Goal: Task Accomplishment & Management: Manage account settings

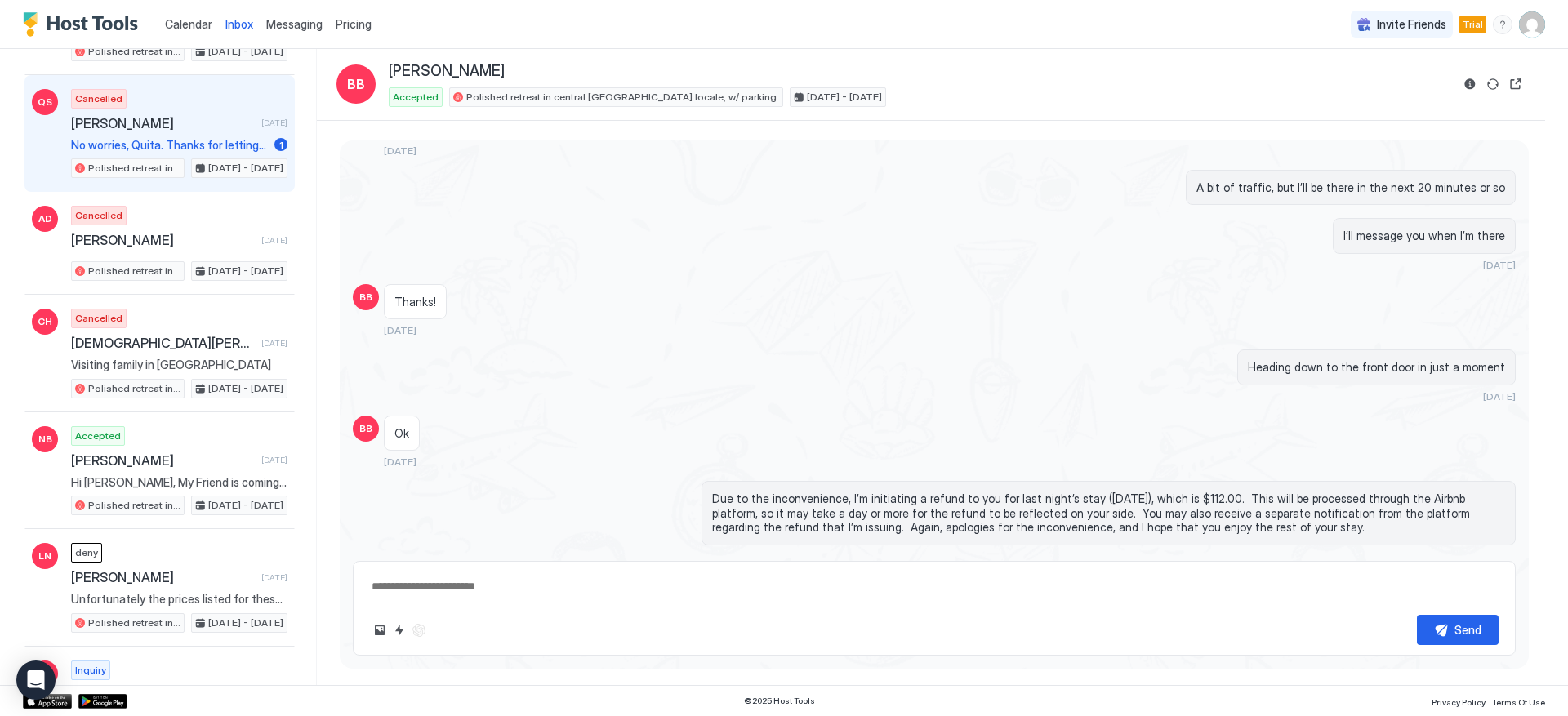
scroll to position [675, 0]
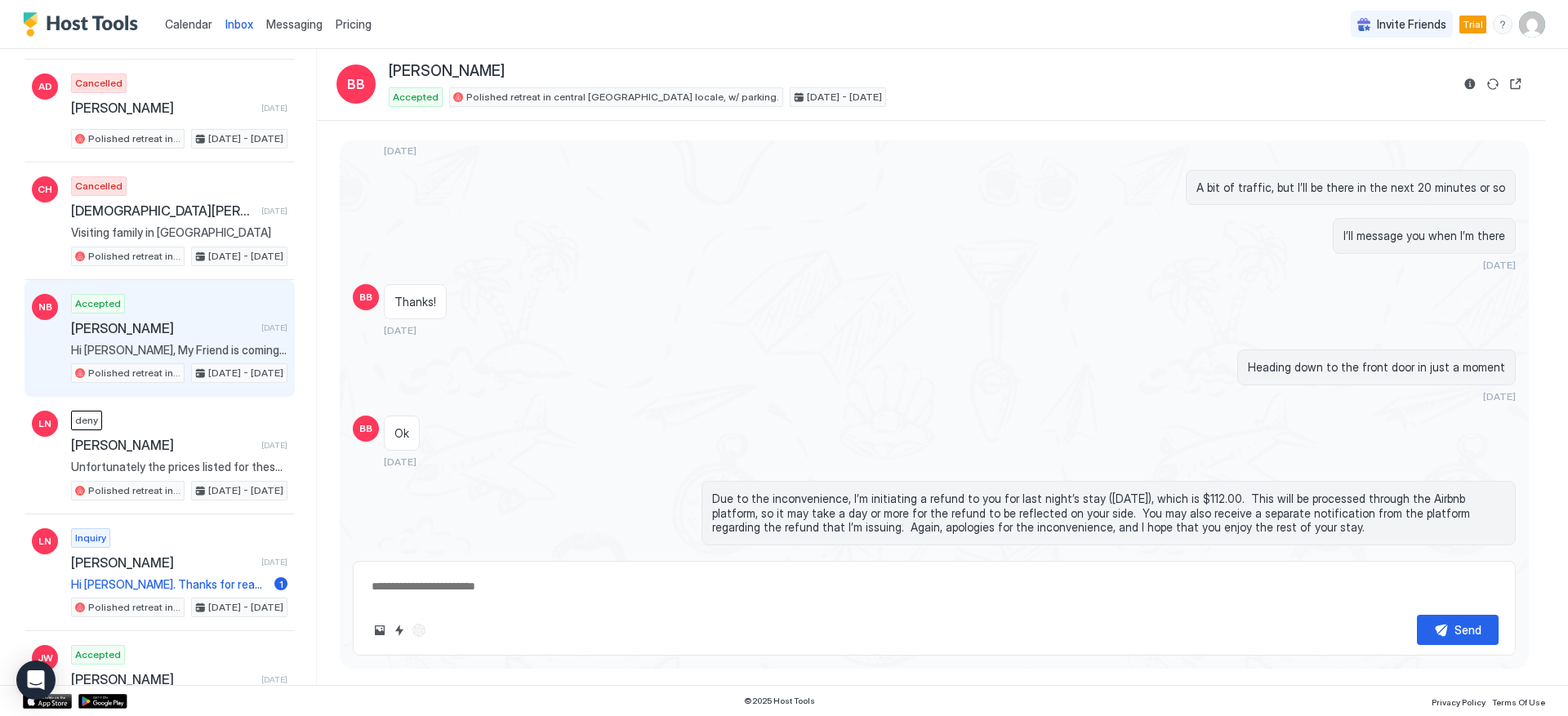
click at [164, 322] on span "[PERSON_NAME]" at bounding box center [163, 328] width 184 height 16
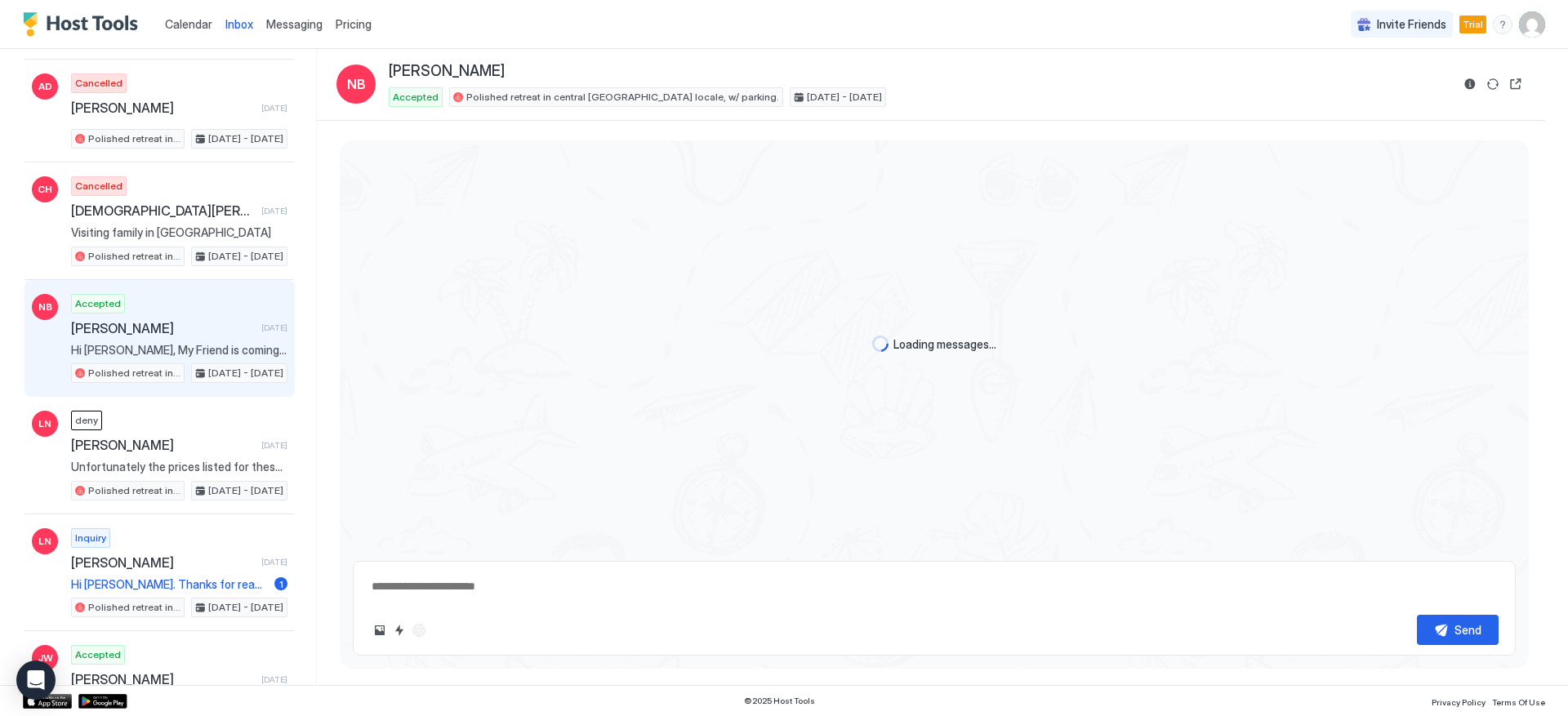
scroll to position [278, 0]
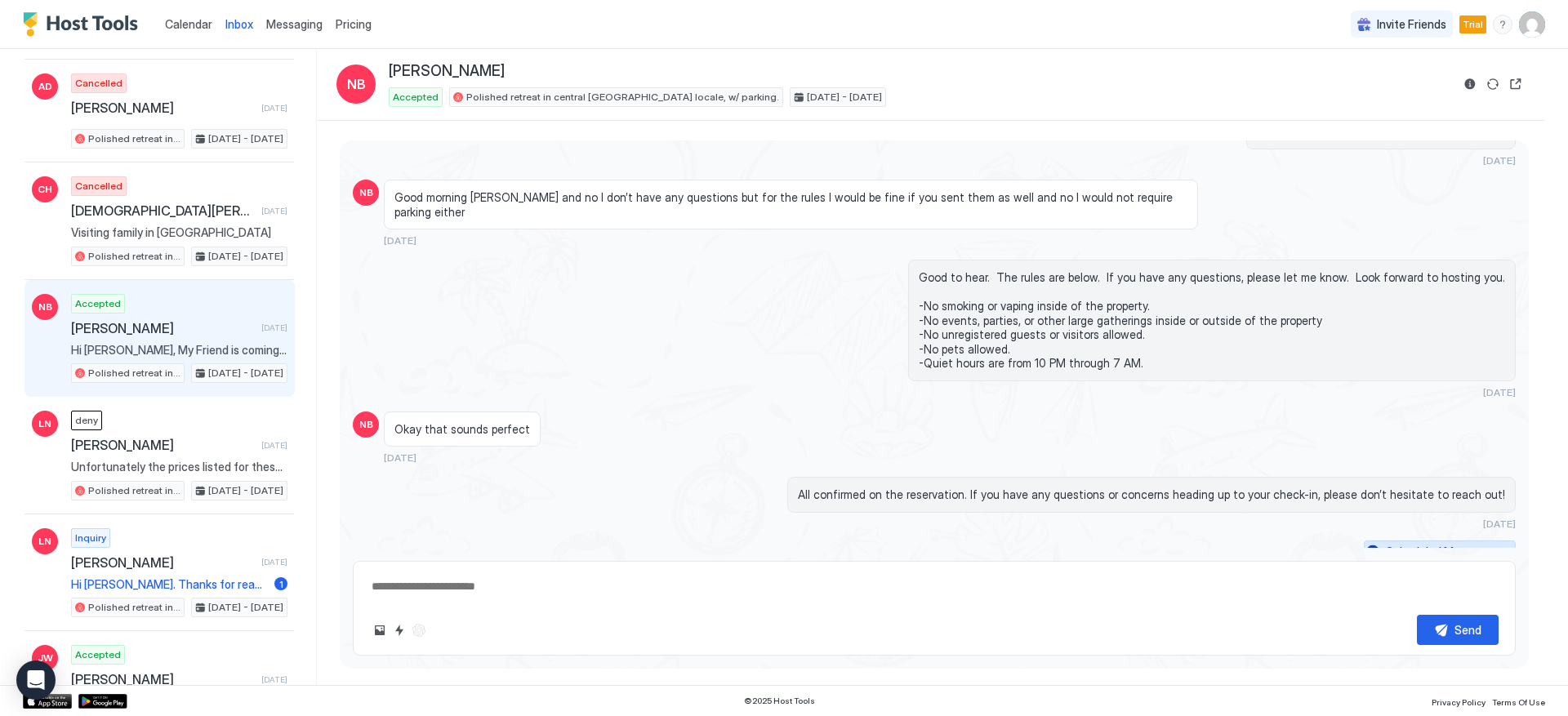
click at [1495, 541] on button "Scheduled Messages" at bounding box center [1440, 552] width 152 height 22
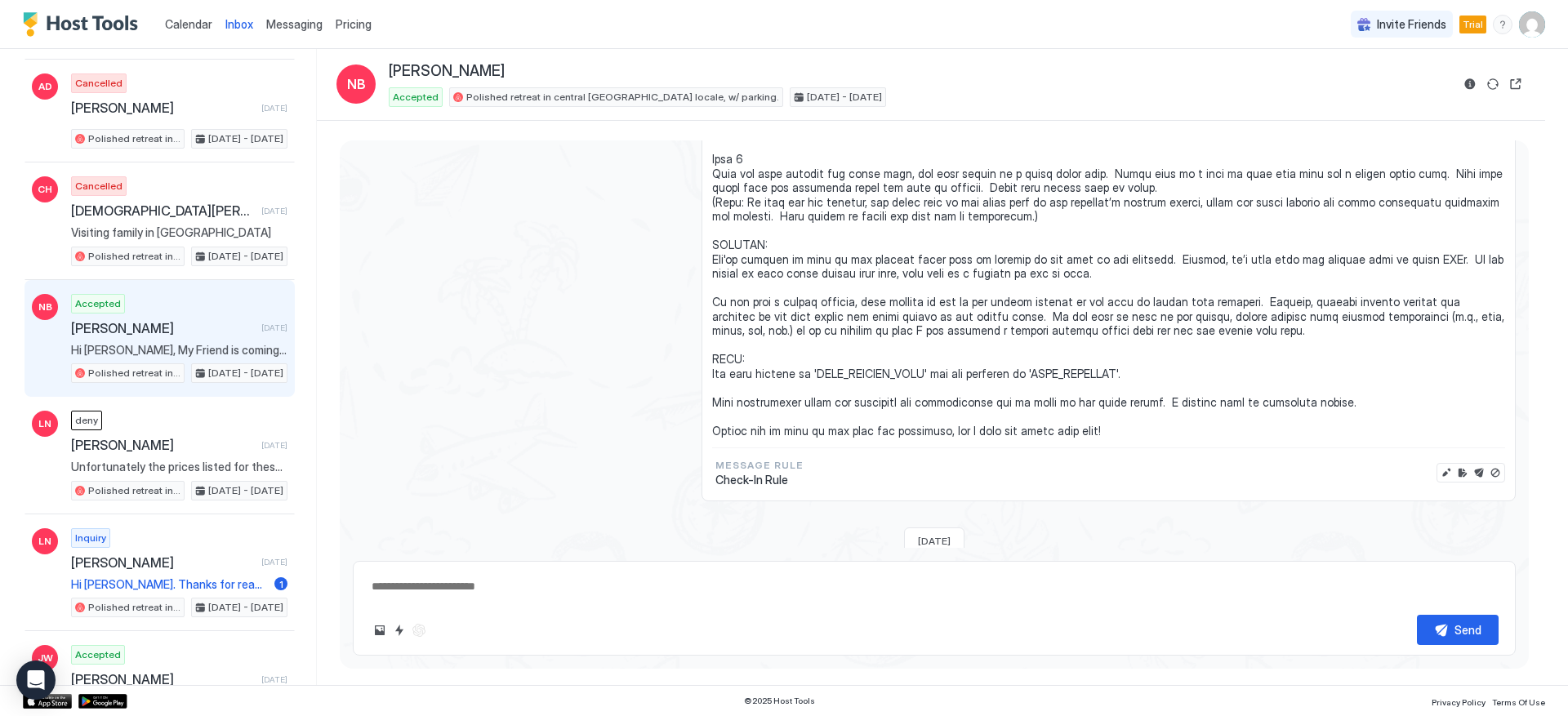
scroll to position [1116, 0]
click at [1438, 464] on button "Edit message" at bounding box center [1446, 472] width 16 height 16
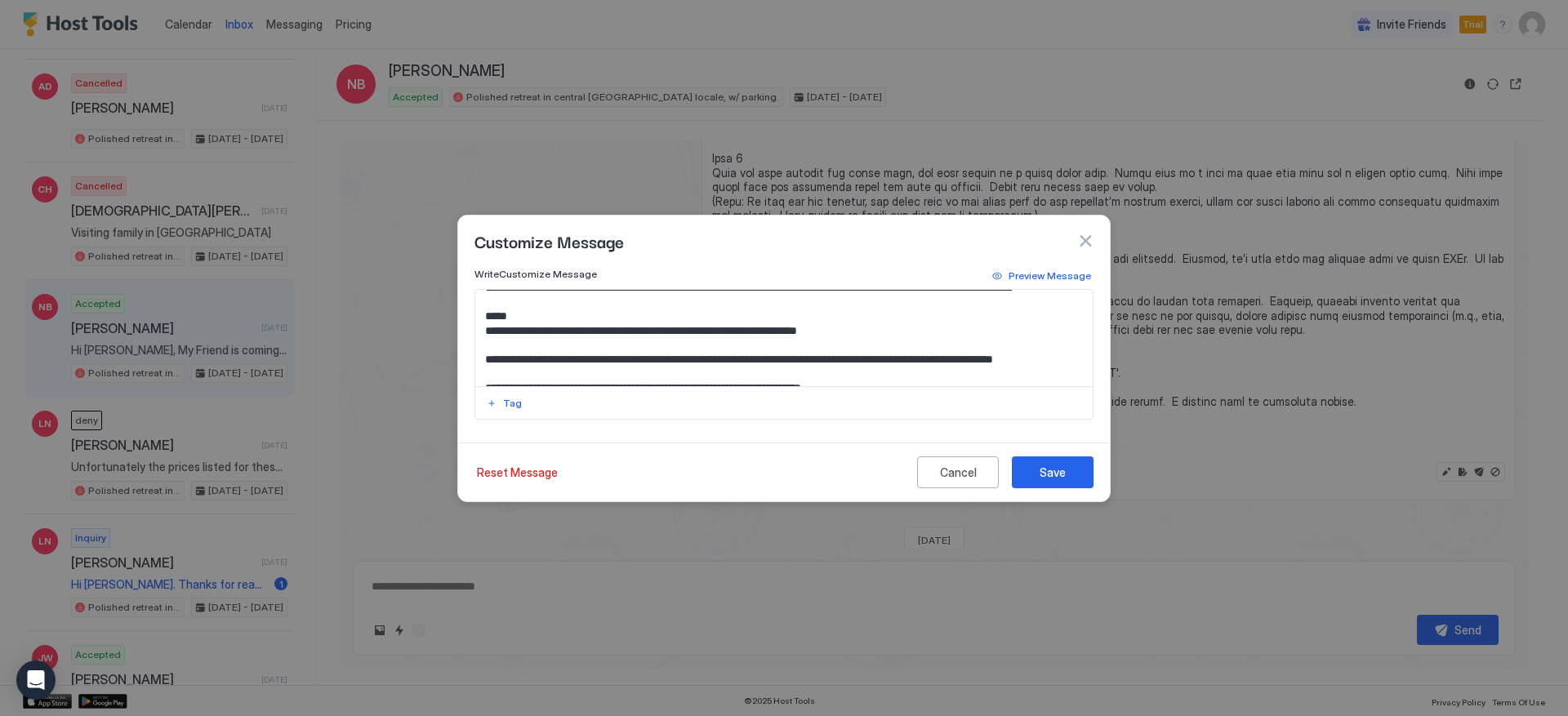
scroll to position [587, 0]
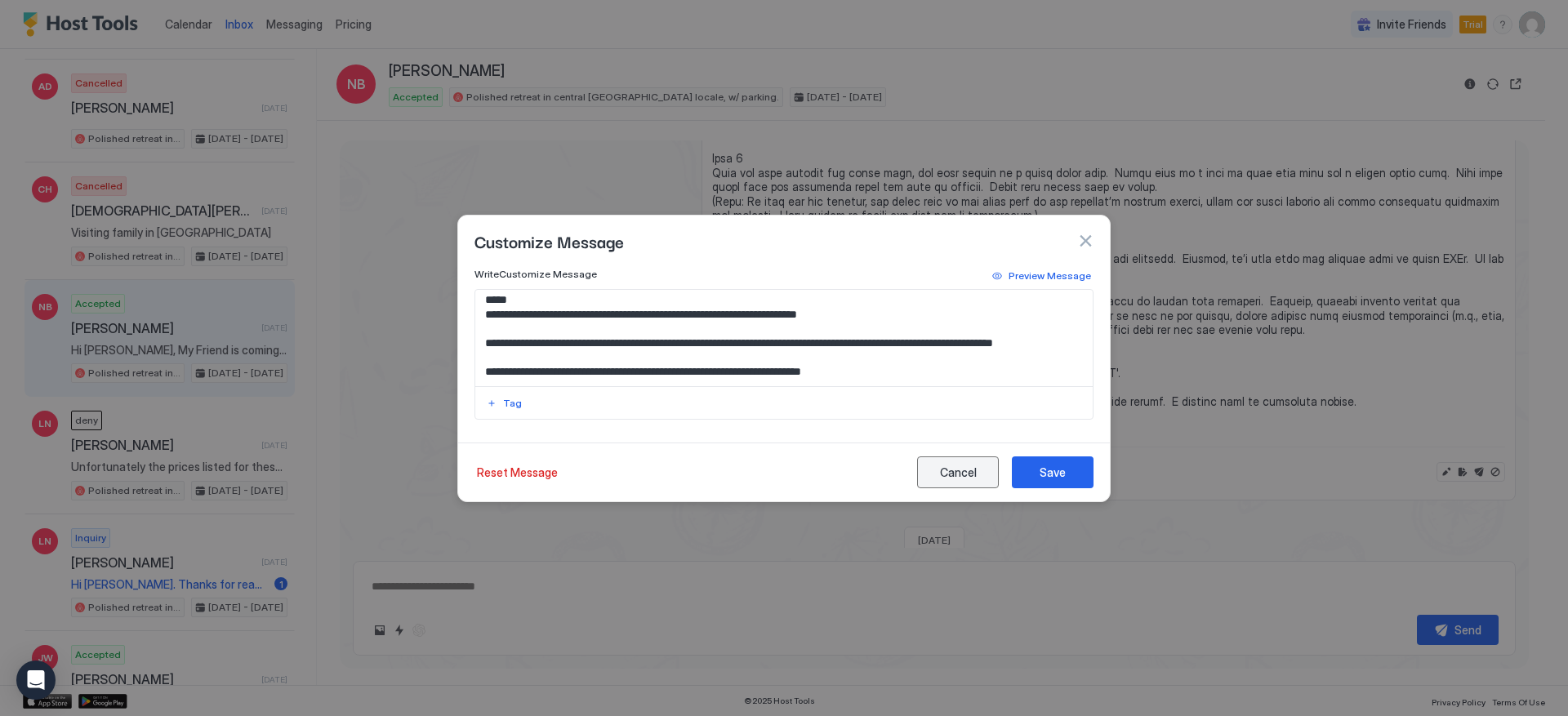
click at [971, 466] on div "Cancel" at bounding box center [959, 473] width 37 height 17
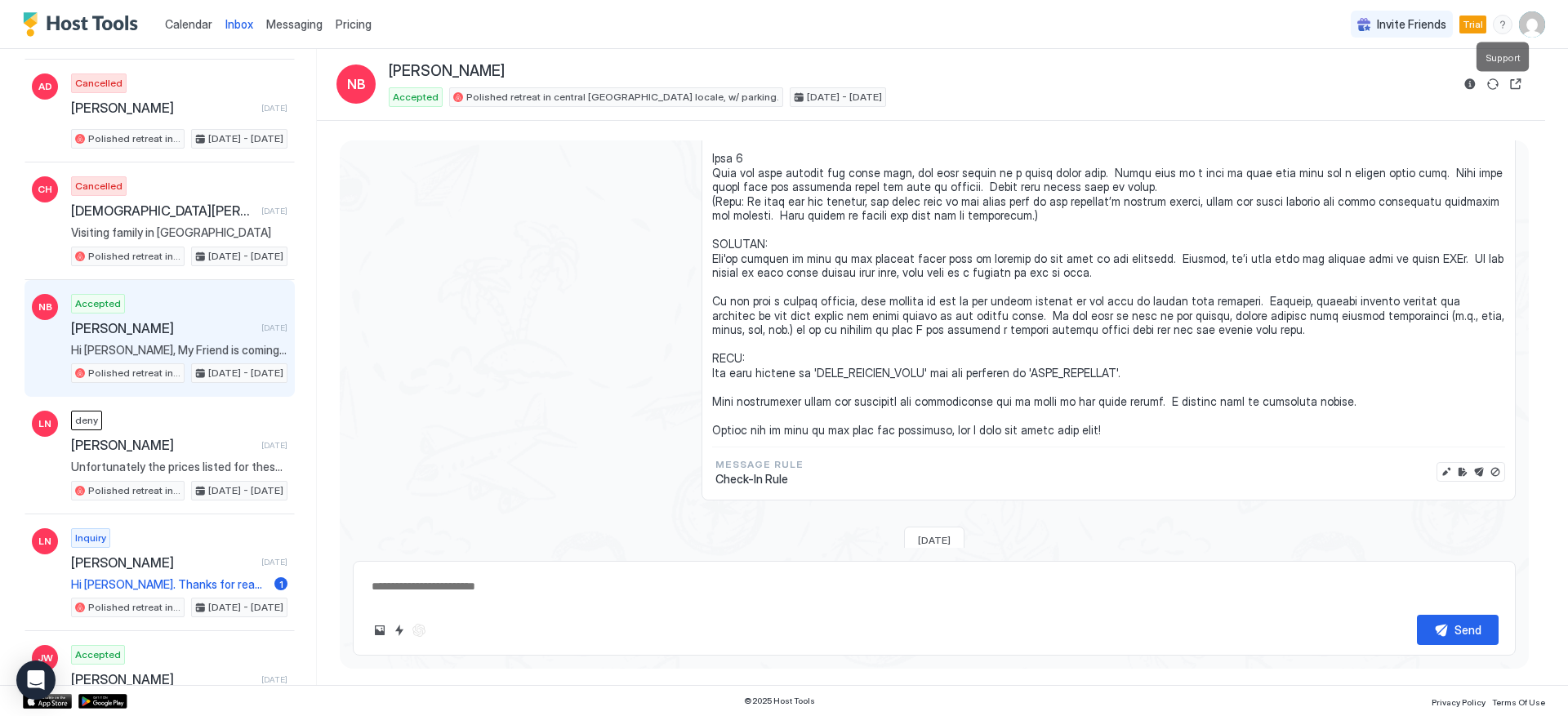
click at [1498, 22] on div "menu" at bounding box center [1502, 24] width 19 height 19
click at [1411, 102] on div "Chat with us" at bounding box center [1408, 105] width 207 height 29
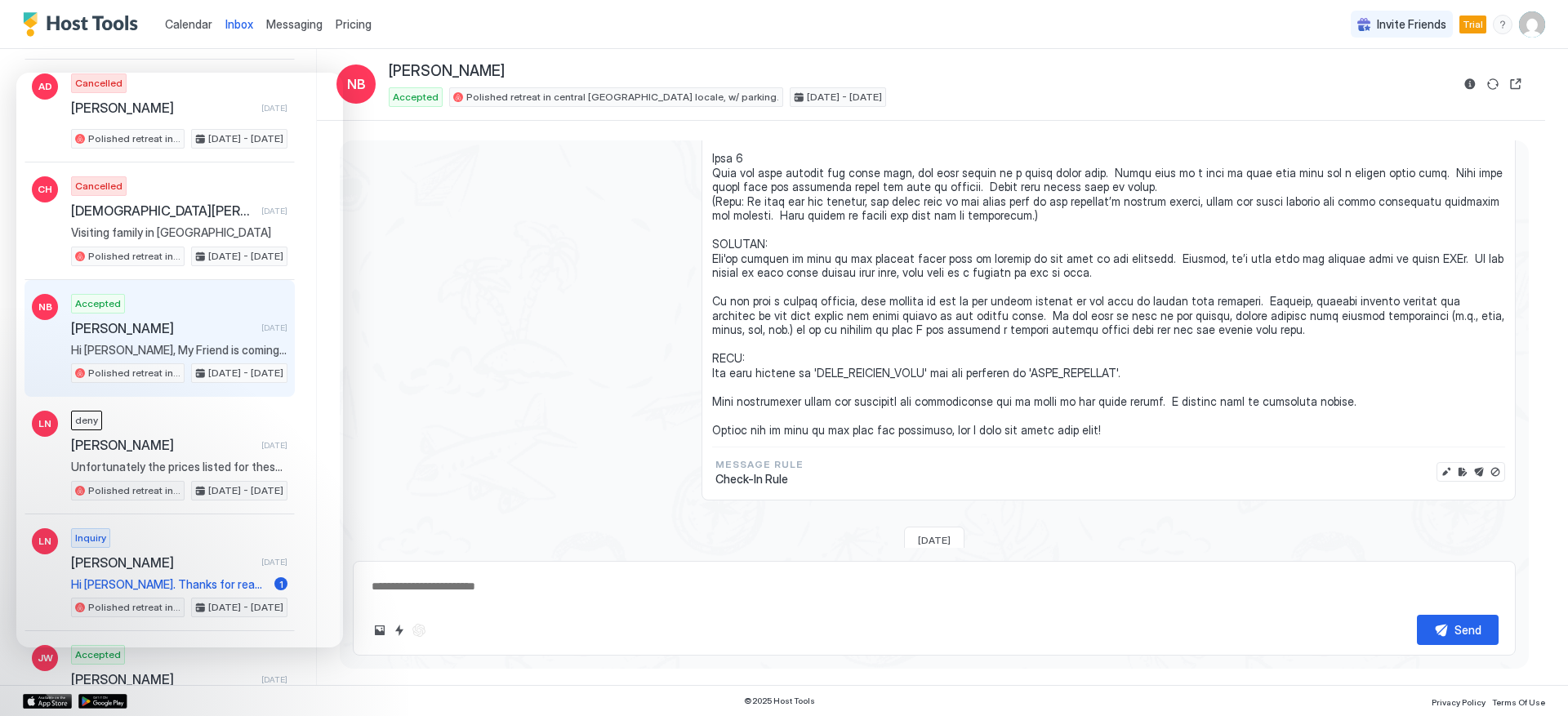
type textarea "*"
drag, startPoint x: 934, startPoint y: 358, endPoint x: 807, endPoint y: 361, distance: 127.0
click at [807, 361] on span at bounding box center [1108, 116] width 793 height 644
copy span "WIFI_NETWORK_NAME'"
click at [1084, 343] on span at bounding box center [1108, 116] width 793 height 644
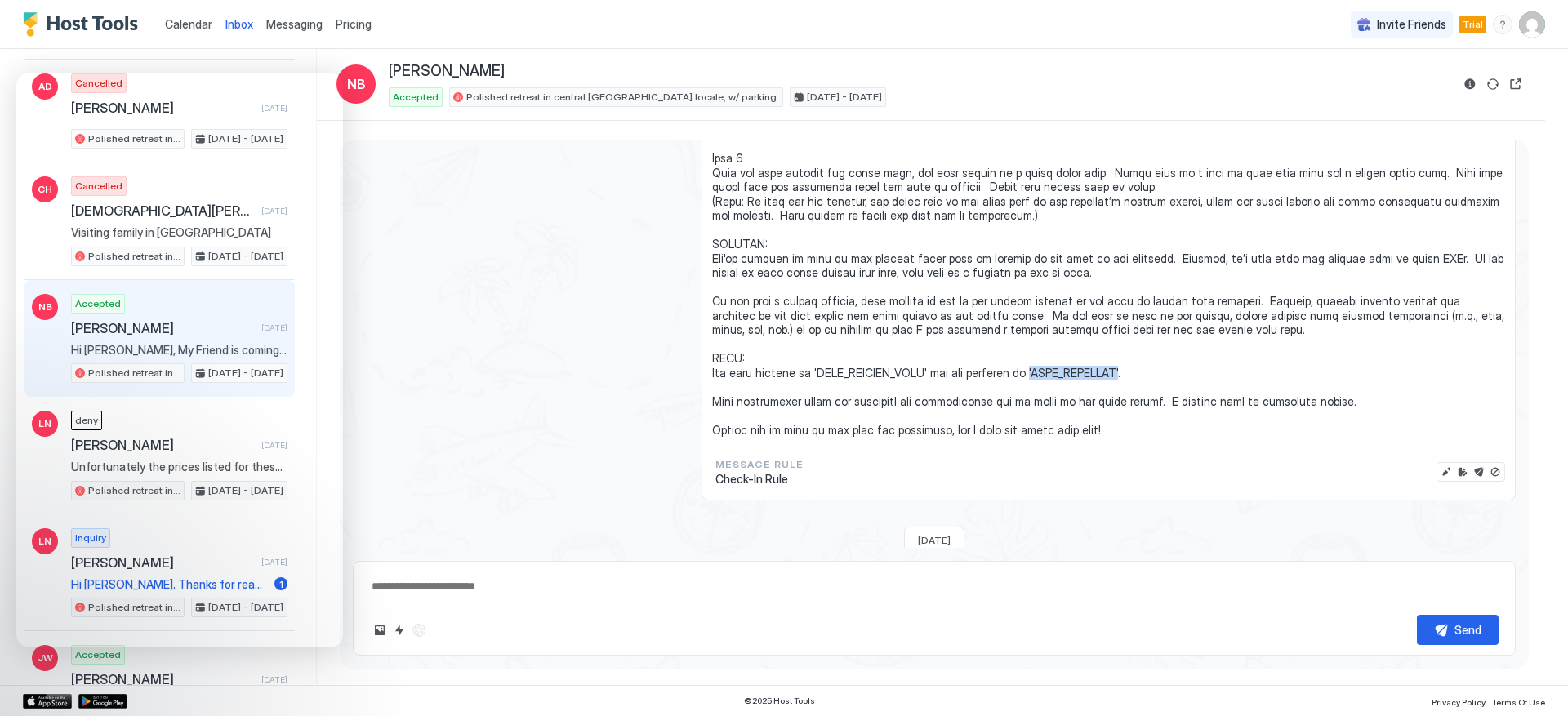
drag, startPoint x: 1036, startPoint y: 357, endPoint x: 1130, endPoint y: 356, distance: 94.0
click at [1130, 356] on span at bounding box center [1108, 116] width 793 height 644
copy span "'WIFI_PASSWORD'"
click at [1533, 35] on img "User profile" at bounding box center [1532, 24] width 26 height 26
click at [1450, 94] on div "Settings" at bounding box center [1441, 92] width 207 height 29
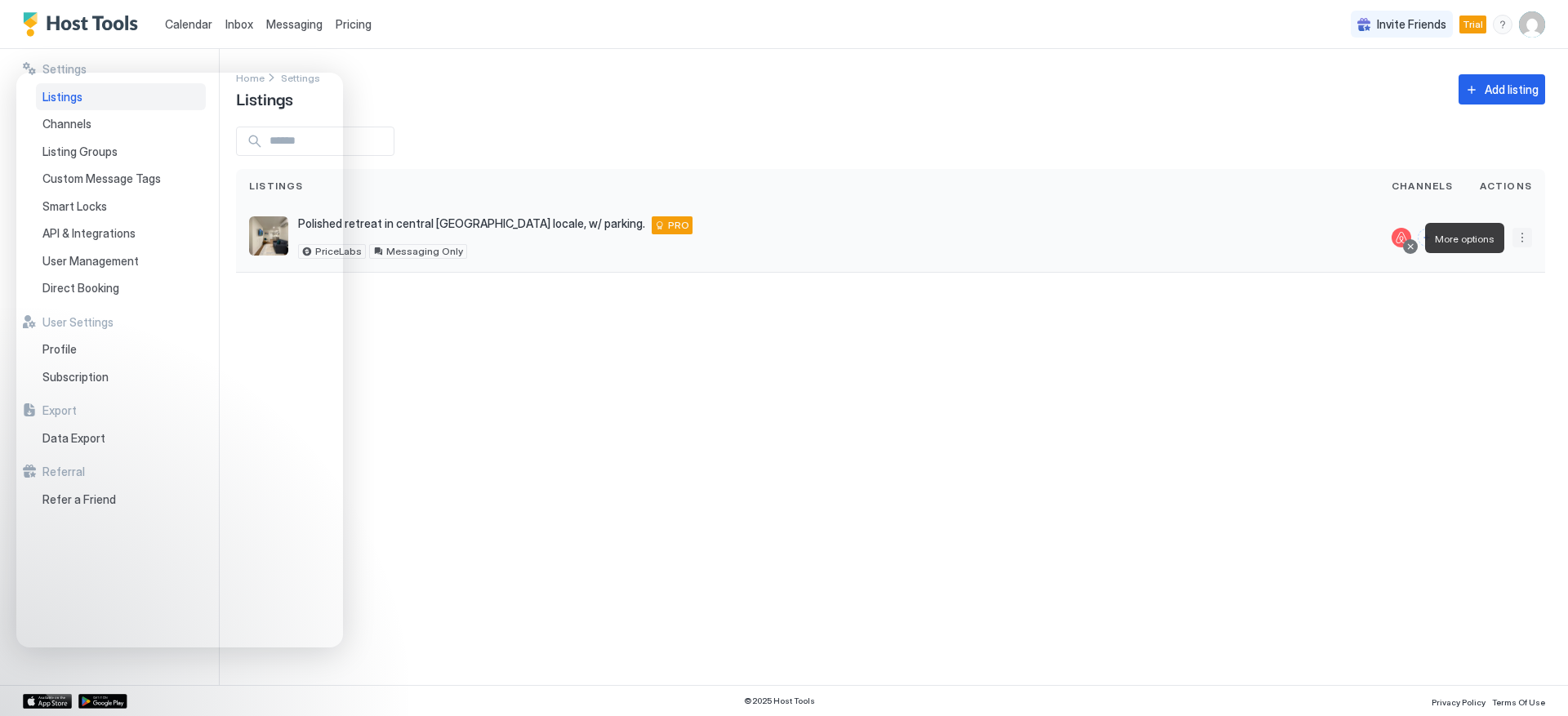
click at [1523, 234] on button "More options" at bounding box center [1522, 237] width 19 height 19
click at [1490, 315] on span "Listing Settings" at bounding box center [1485, 313] width 72 height 13
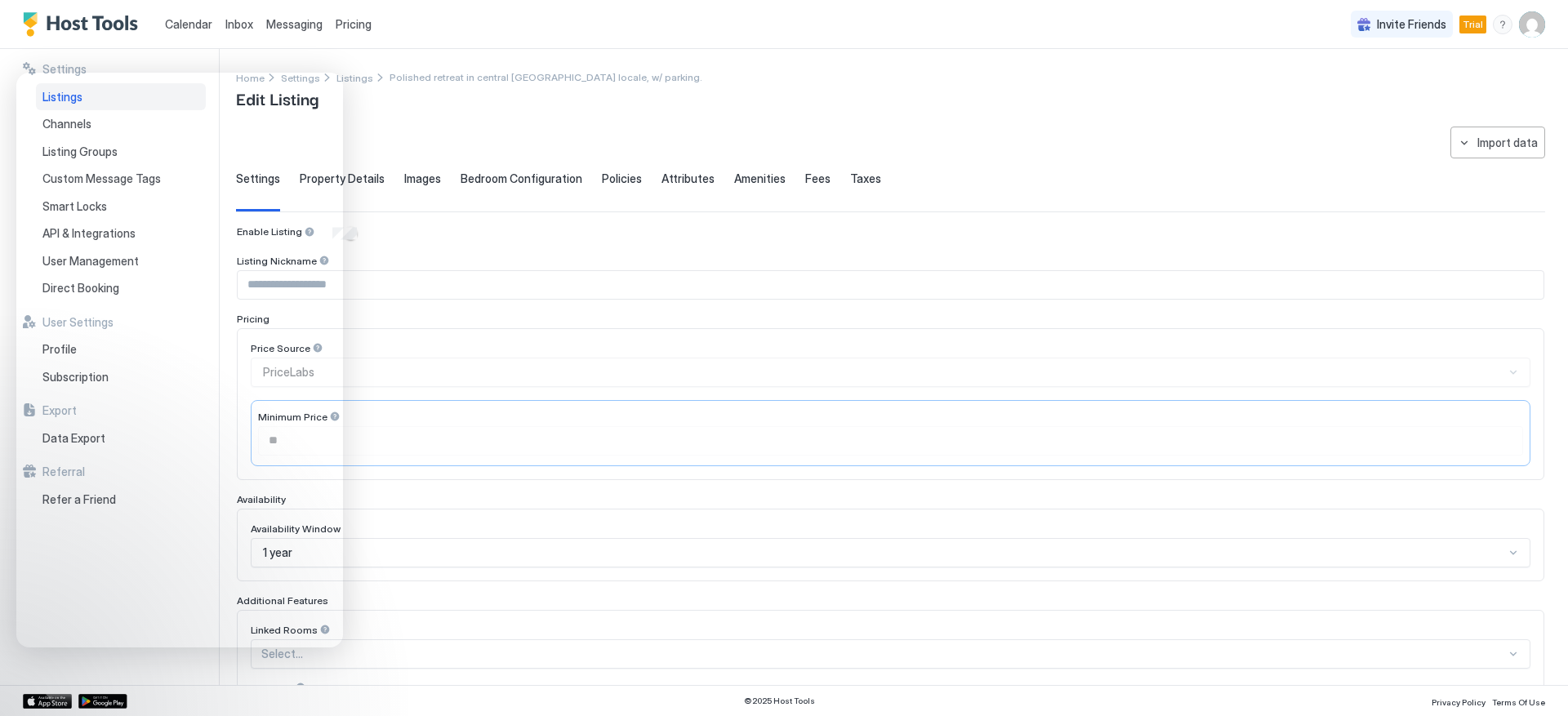
click at [592, 131] on div "**********" at bounding box center [891, 564] width 1309 height 875
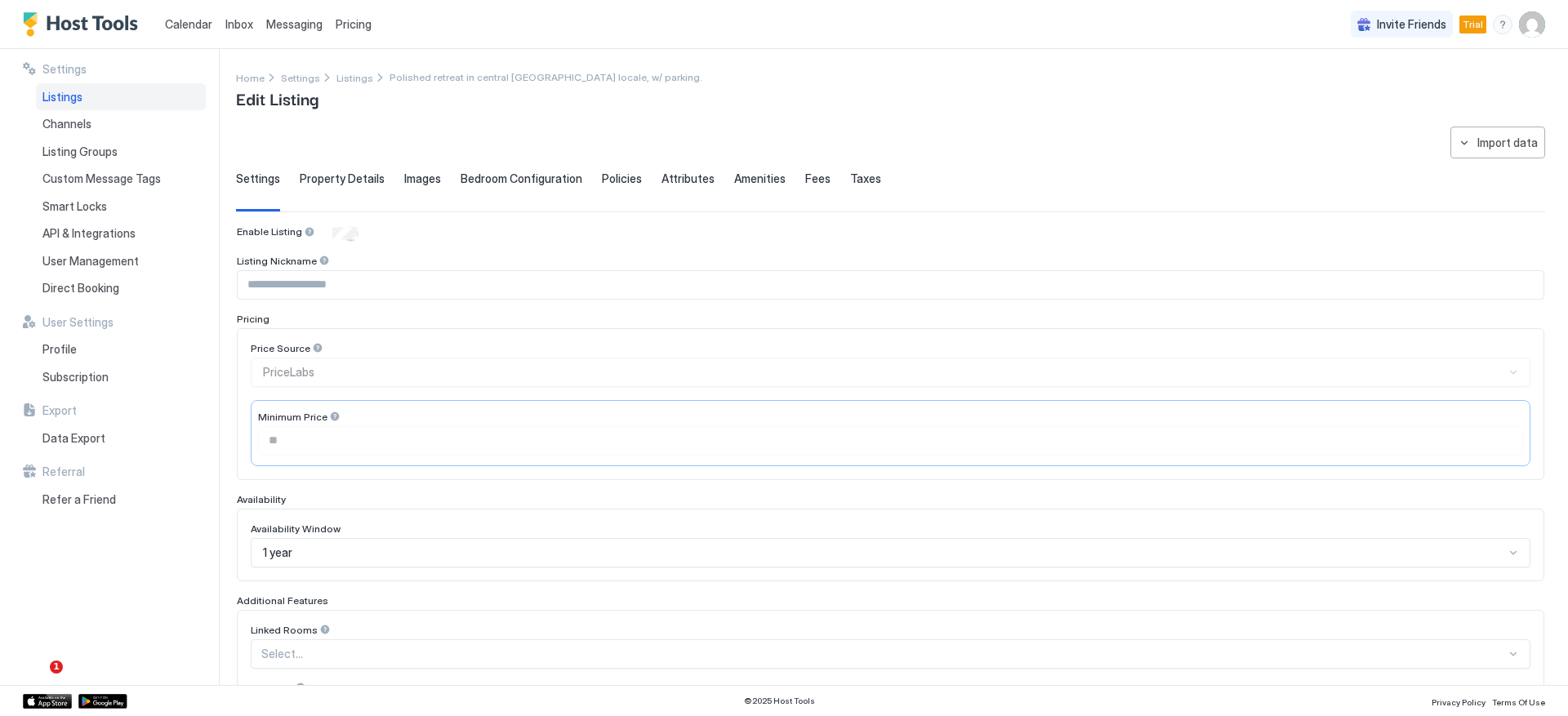
click at [382, 173] on div "Settings Property Details Images Bedroom Configuration Policies Attributes Amen…" at bounding box center [891, 191] width 1309 height 40
click at [367, 178] on span "Property Details" at bounding box center [342, 179] width 85 height 14
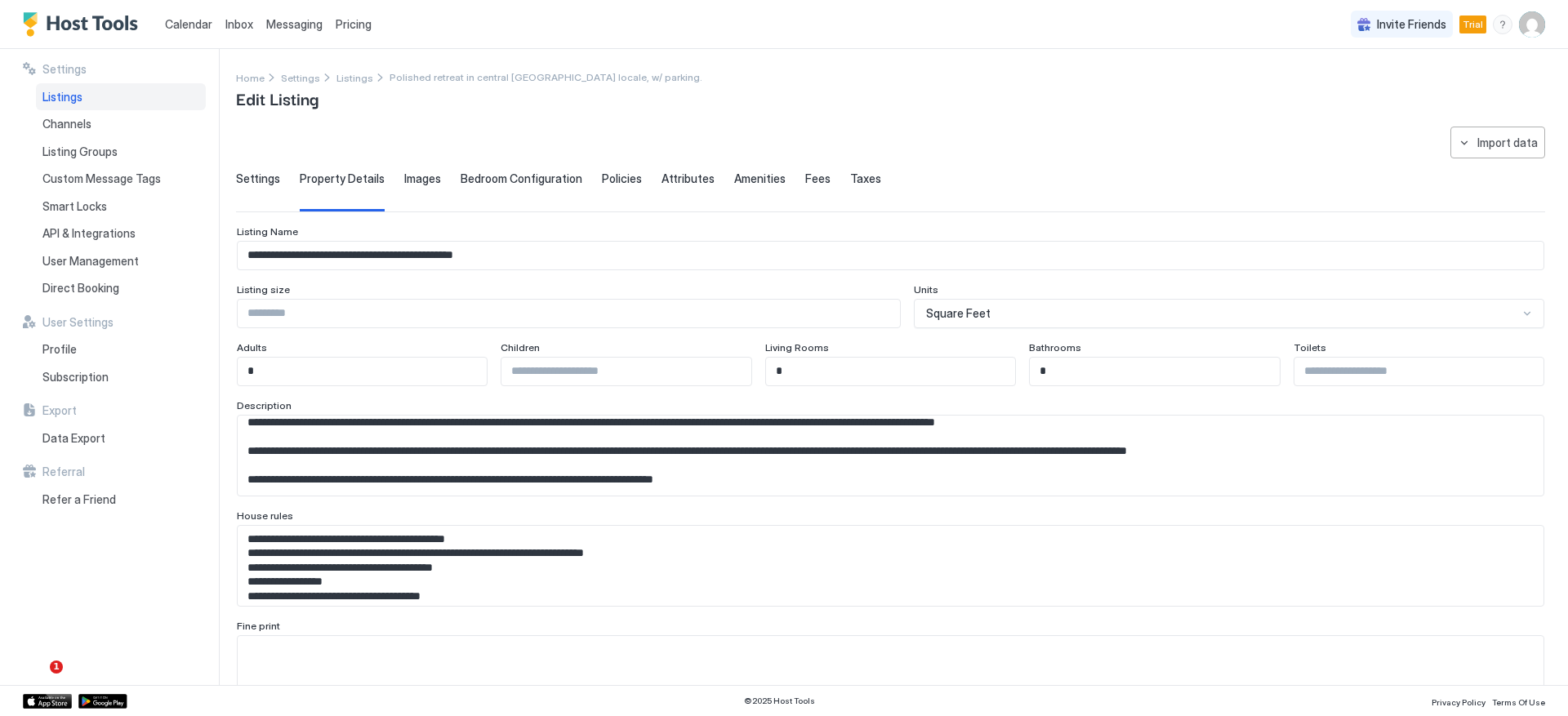
click at [419, 185] on div "Images" at bounding box center [423, 191] width 37 height 40
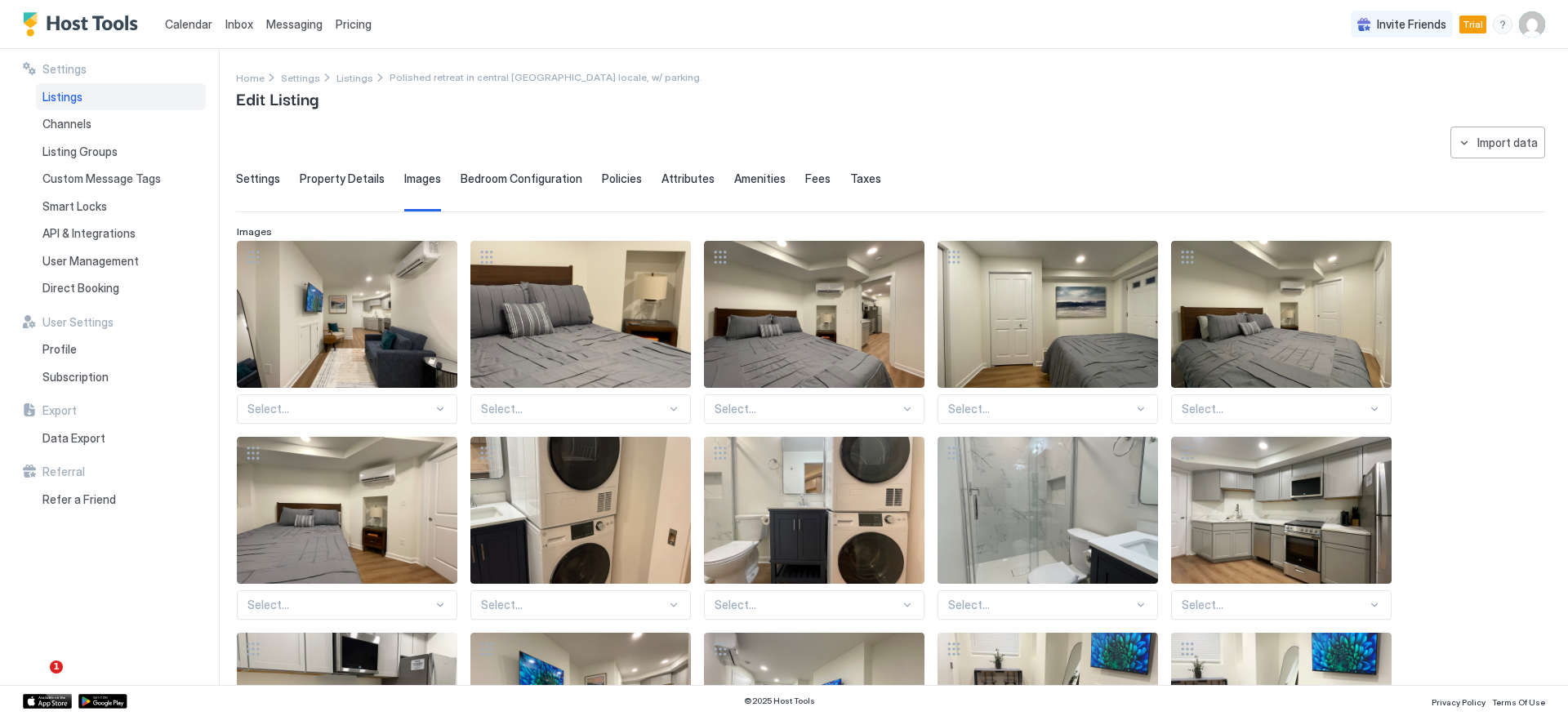
click at [552, 178] on span "Bedroom Configuration" at bounding box center [522, 179] width 121 height 14
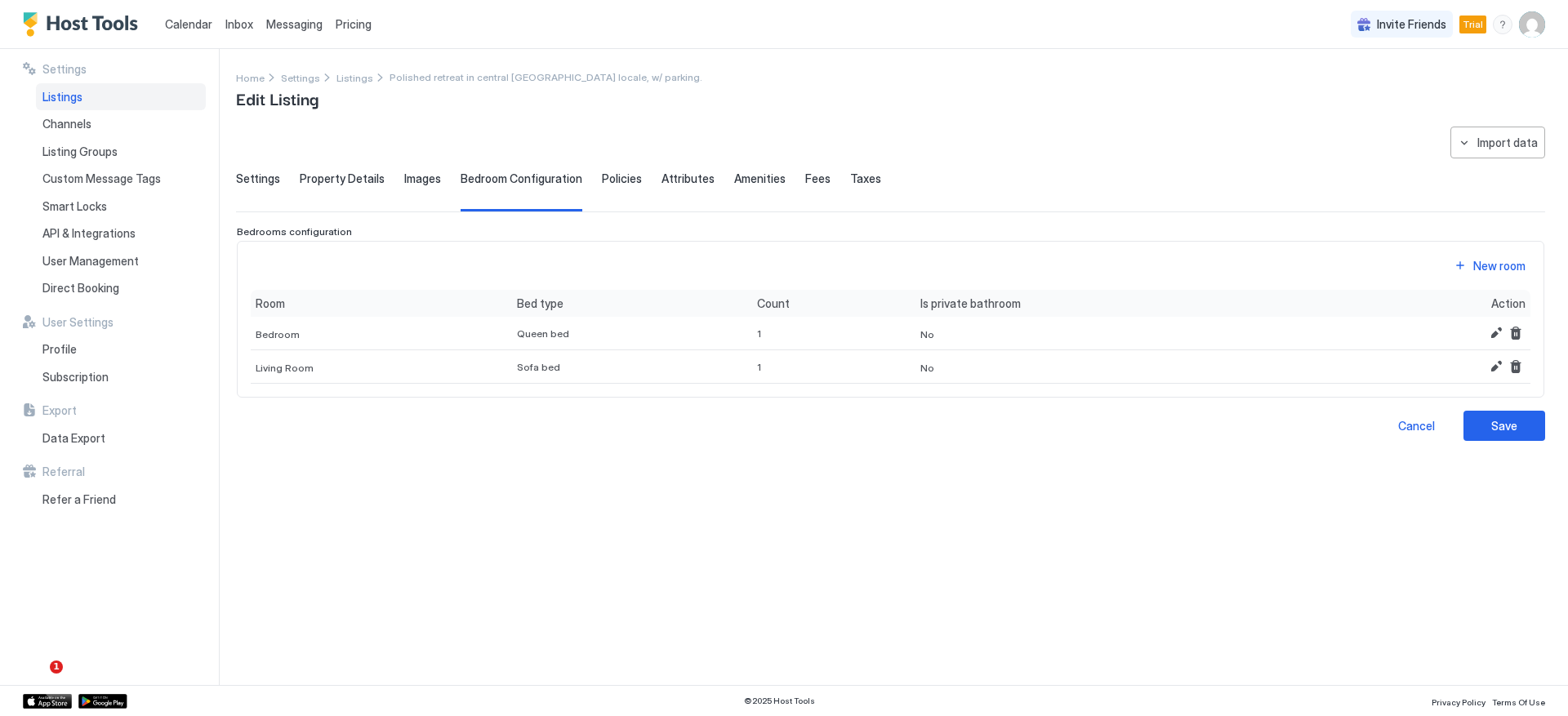
click at [602, 174] on span "Policies" at bounding box center [621, 179] width 40 height 14
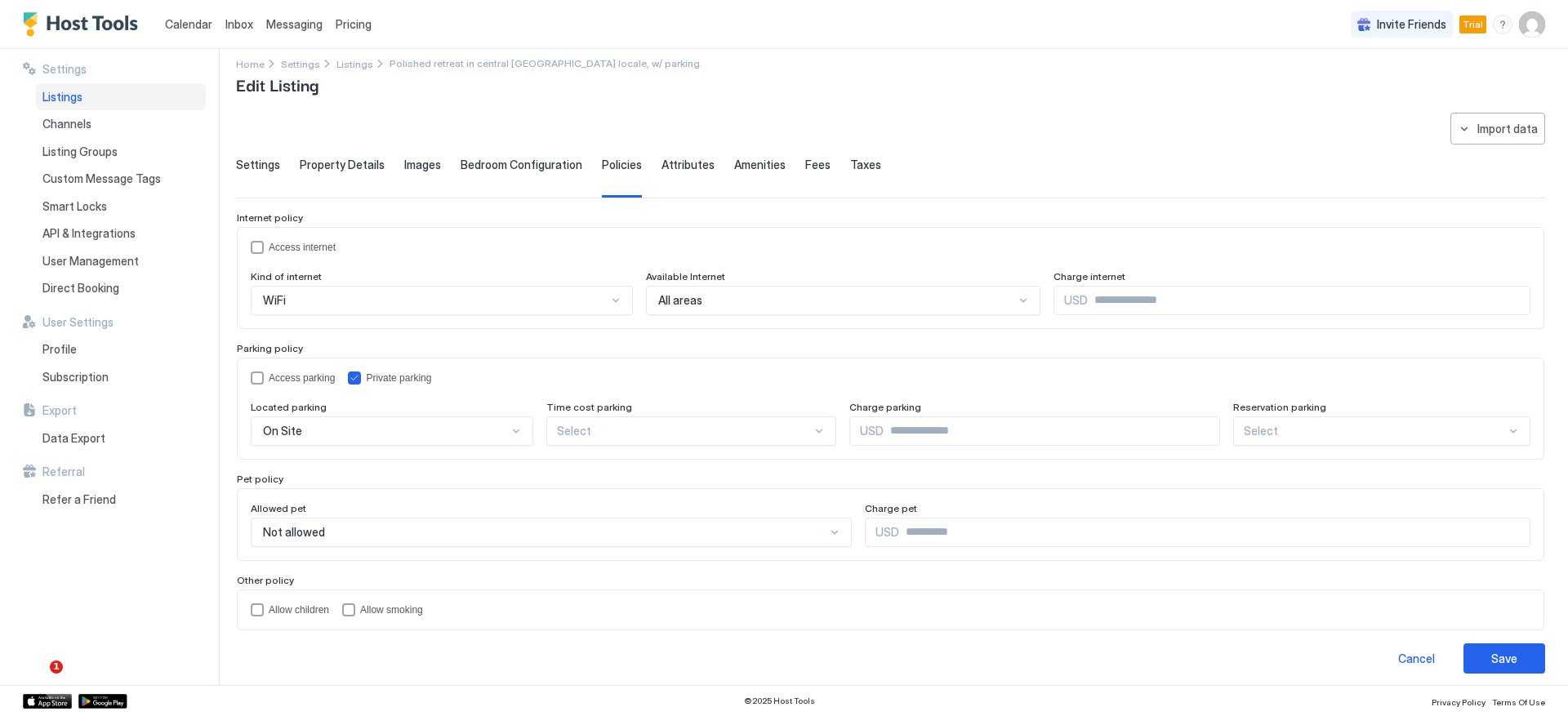
scroll to position [22, 0]
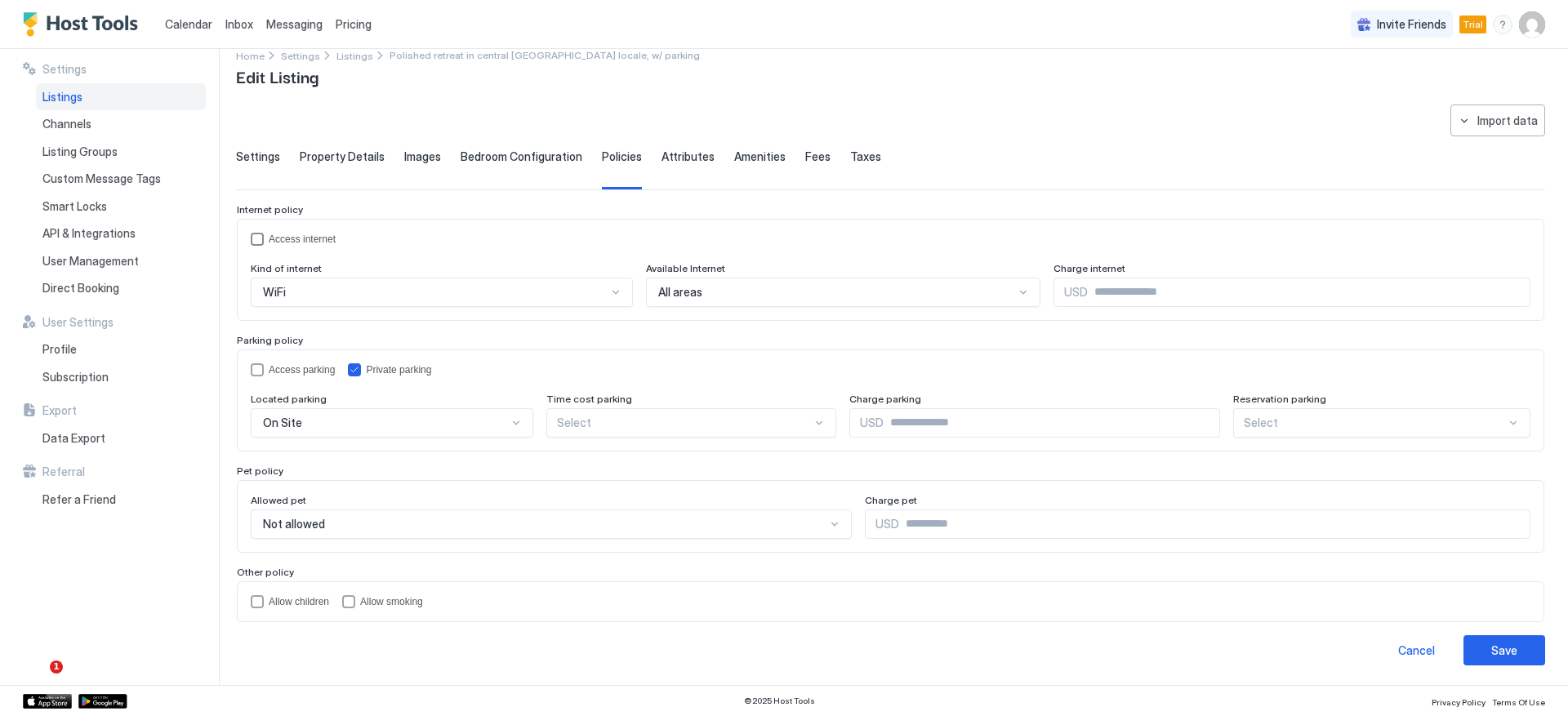
click at [253, 233] on div "accessInternet" at bounding box center [258, 239] width 13 height 13
click at [253, 234] on icon "accessInternet" at bounding box center [258, 239] width 10 height 10
click at [650, 146] on div "**********" at bounding box center [891, 385] width 1309 height 561
click at [650, 150] on div "Settings Property Details Images Bedroom Configuration Policies Attributes Amen…" at bounding box center [891, 168] width 1309 height 40
click at [661, 154] on span "Attributes" at bounding box center [688, 156] width 53 height 14
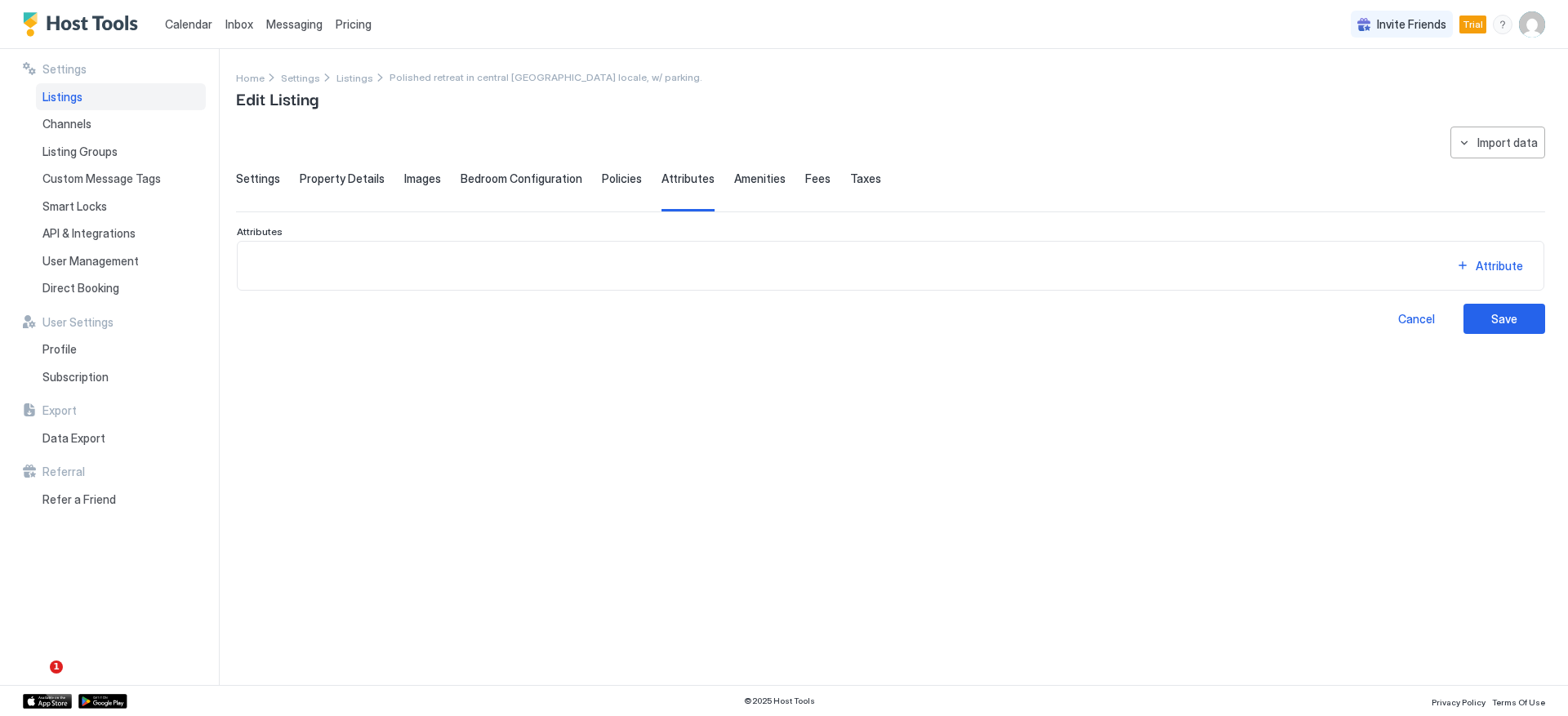
scroll to position [0, 0]
click at [734, 179] on span "Amenities" at bounding box center [759, 179] width 51 height 14
click at [811, 190] on div "Fees" at bounding box center [818, 191] width 25 height 40
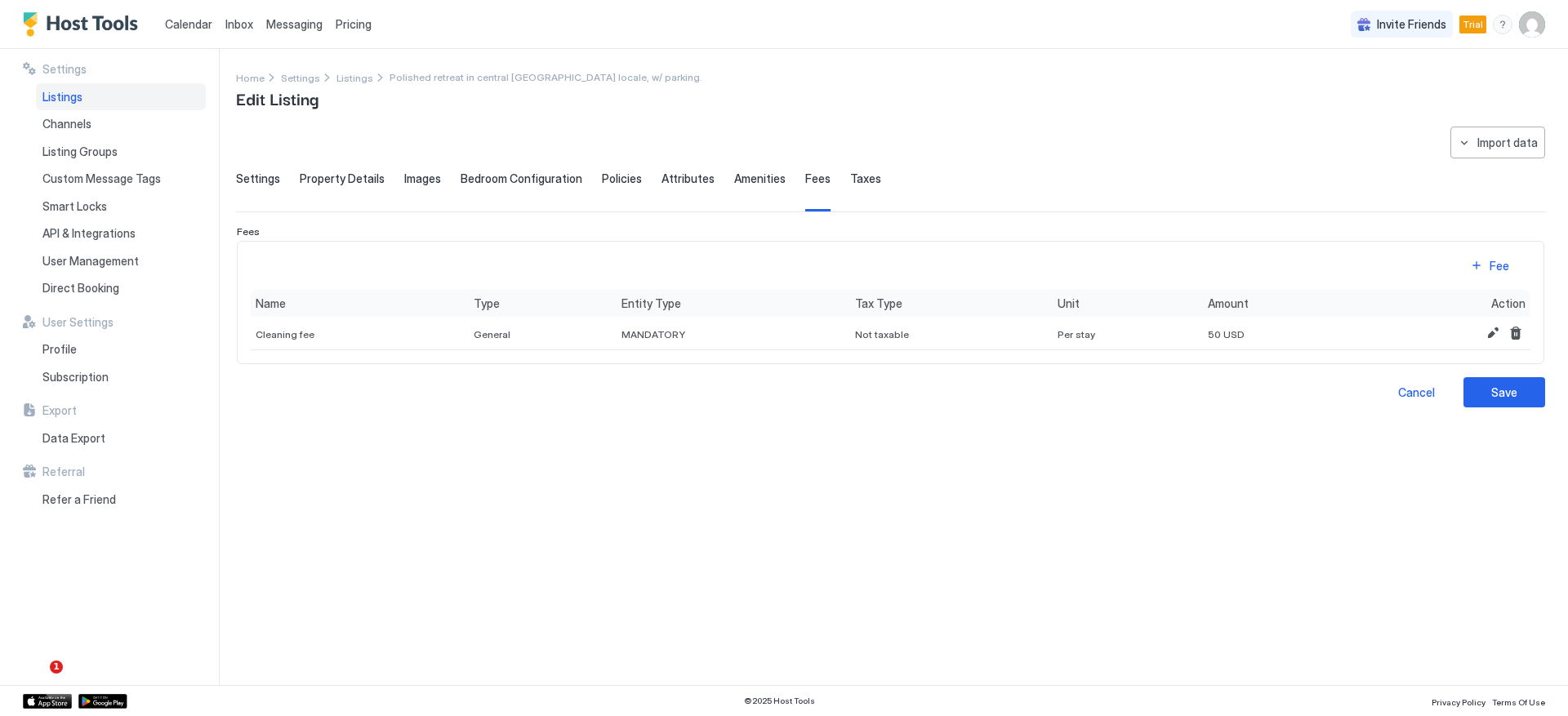
click at [853, 191] on div "Taxes" at bounding box center [865, 191] width 31 height 40
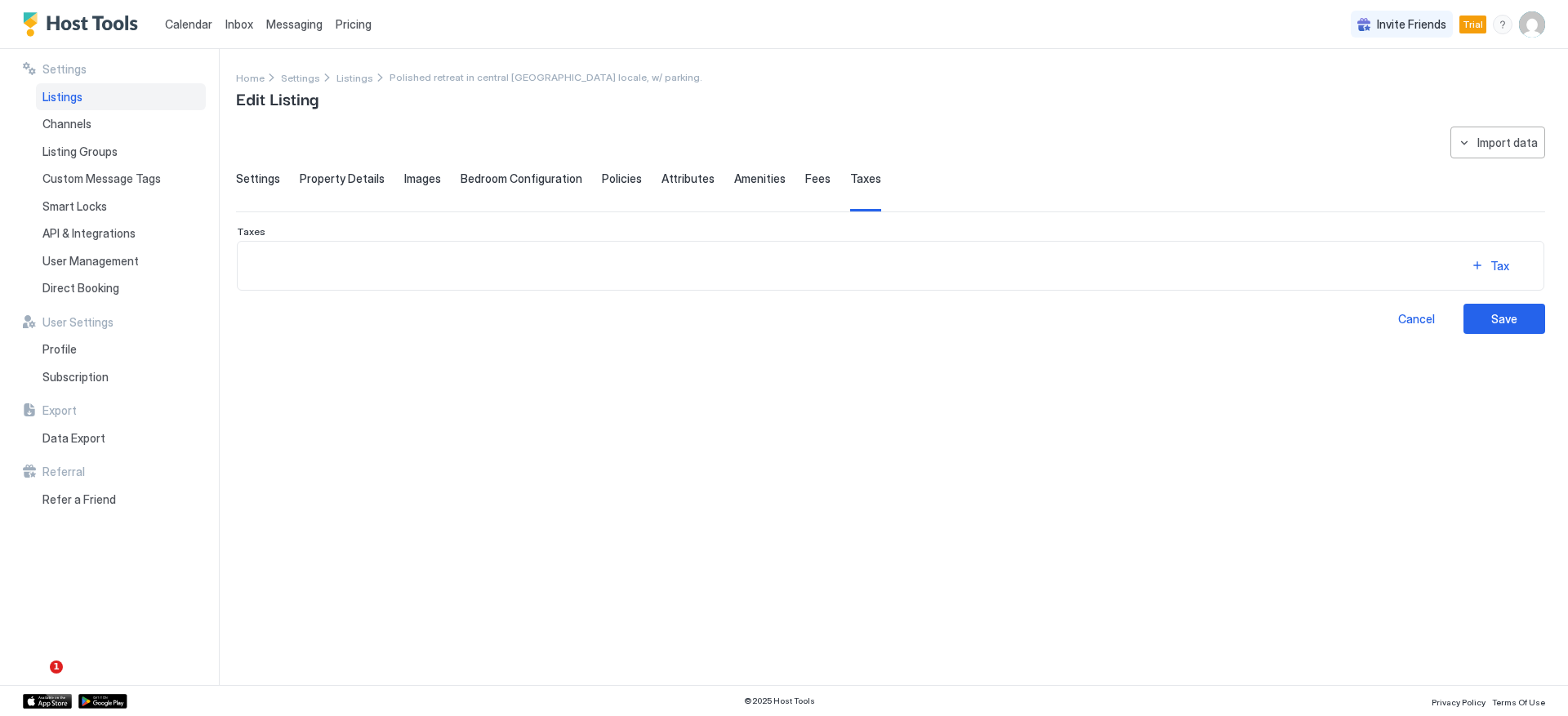
click at [272, 180] on span "Settings" at bounding box center [258, 179] width 44 height 14
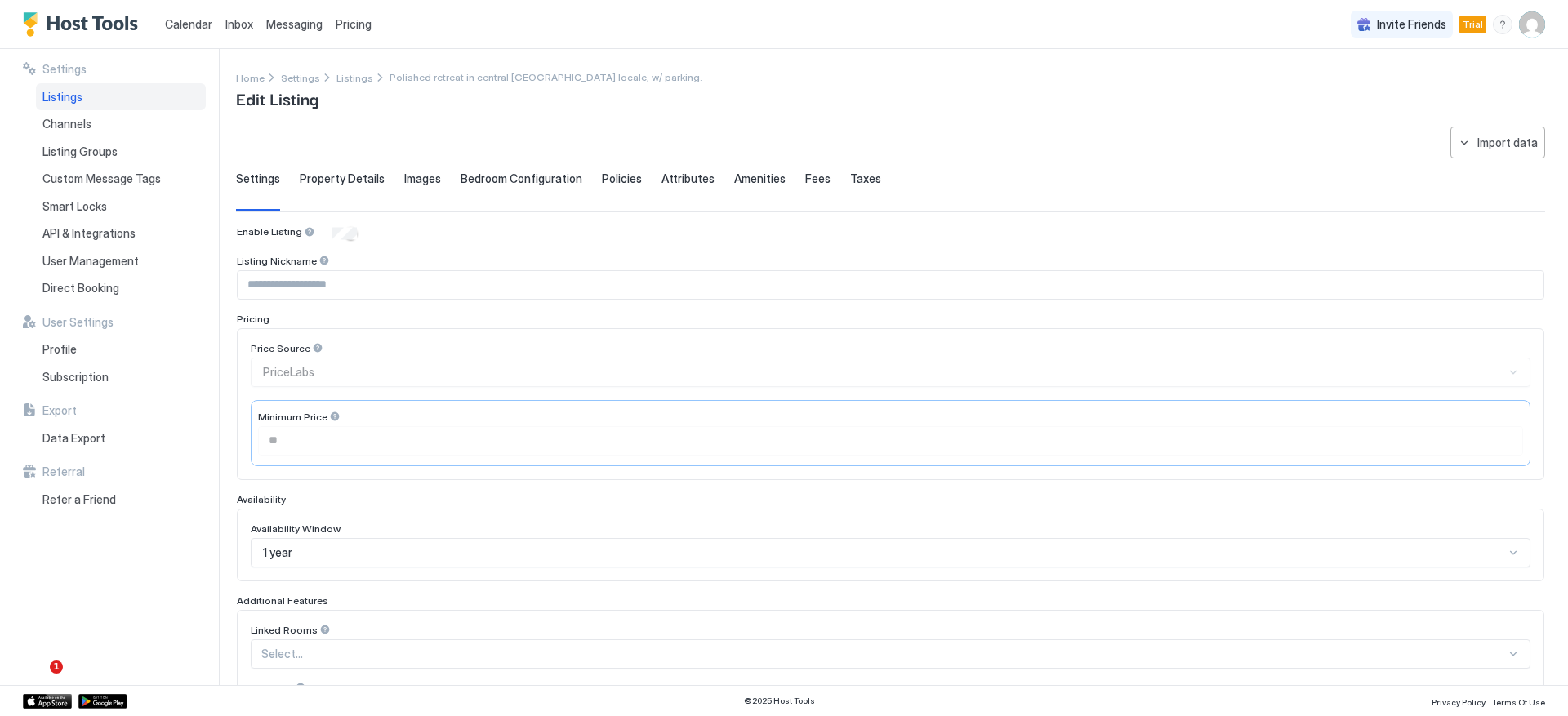
click at [331, 174] on span "Property Details" at bounding box center [342, 179] width 85 height 14
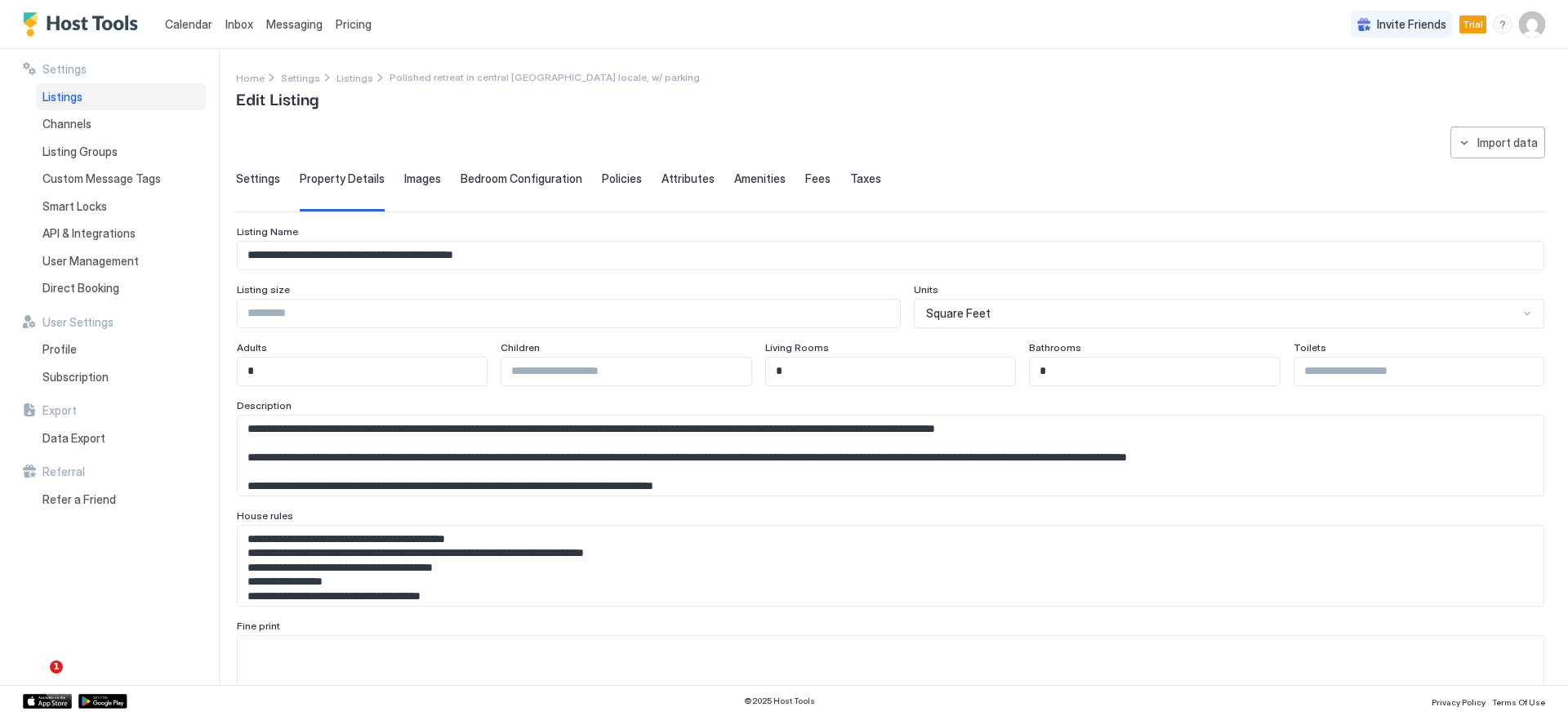
click at [516, 176] on span "Bedroom Configuration" at bounding box center [522, 179] width 121 height 14
